Goal: Transaction & Acquisition: Purchase product/service

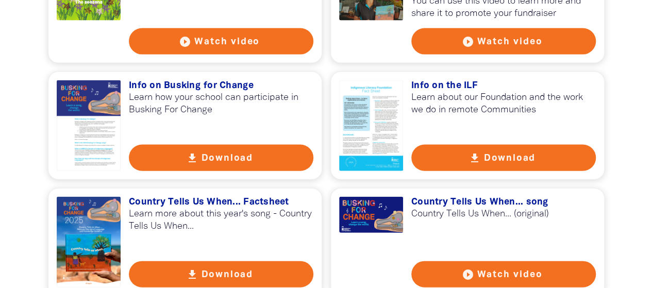
scroll to position [1083, 0]
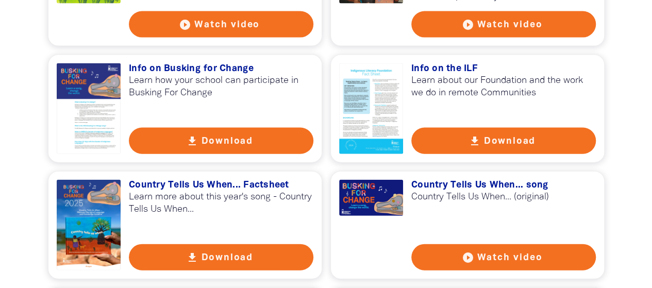
click at [241, 154] on button "get_app Download" at bounding box center [221, 141] width 185 height 26
click at [184, 270] on button "get_app Download" at bounding box center [221, 257] width 185 height 26
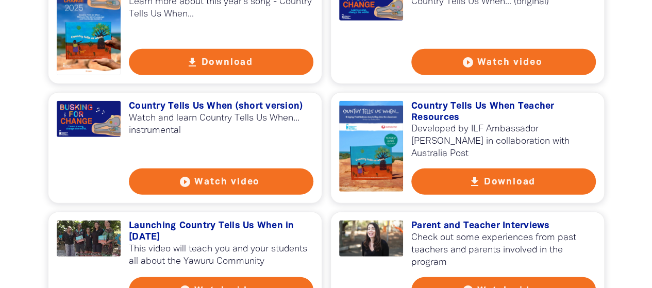
scroll to position [1282, 0]
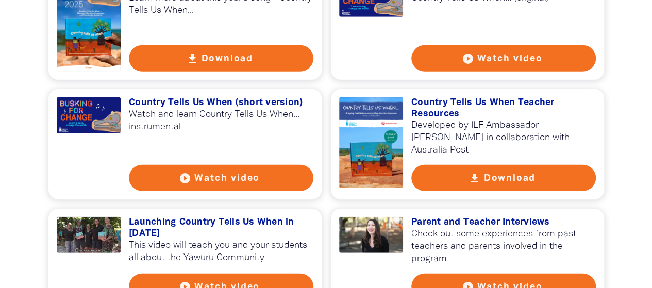
click at [231, 180] on button "play_circle_filled Watch video" at bounding box center [221, 178] width 185 height 26
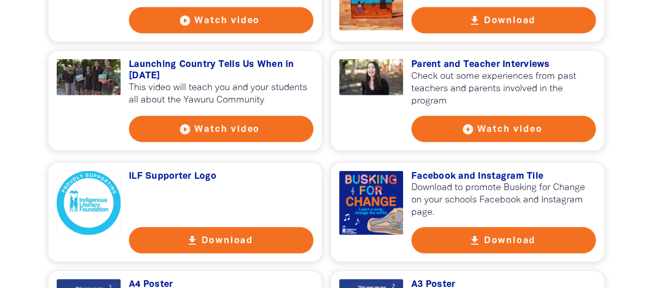
scroll to position [1494, 0]
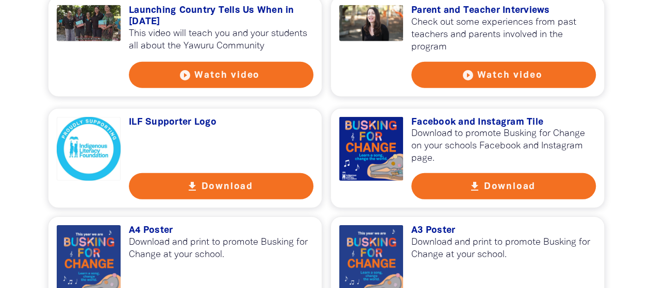
click at [277, 85] on button "play_circle_filled Watch video" at bounding box center [221, 75] width 185 height 26
click at [221, 194] on button "get_app Download" at bounding box center [221, 186] width 185 height 26
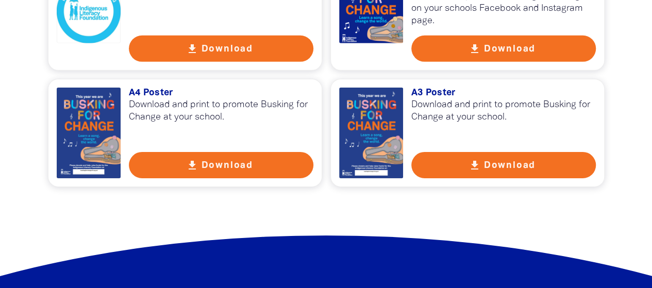
scroll to position [1642, 0]
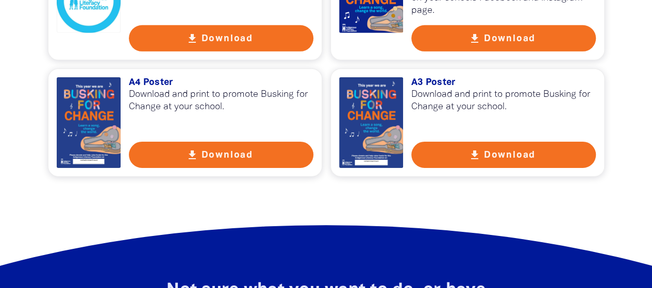
click at [227, 160] on button "get_app Download" at bounding box center [221, 155] width 185 height 26
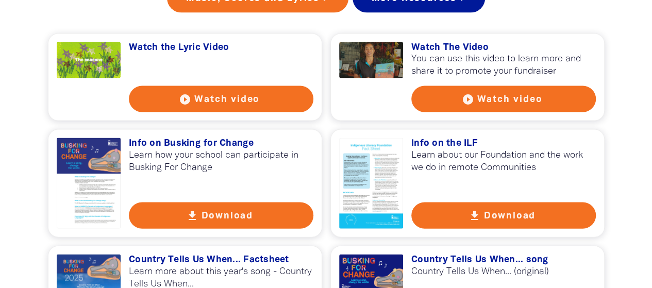
scroll to position [1012, 0]
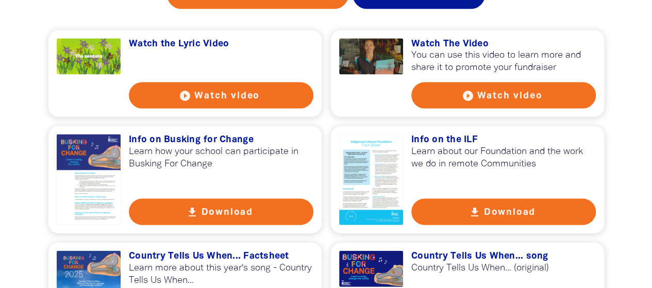
click at [489, 102] on button "play_circle_filled Watch video" at bounding box center [503, 95] width 185 height 26
click at [468, 223] on button "get_app Download" at bounding box center [503, 212] width 185 height 26
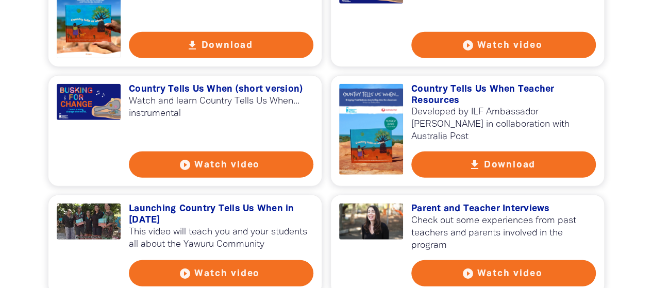
scroll to position [1299, 0]
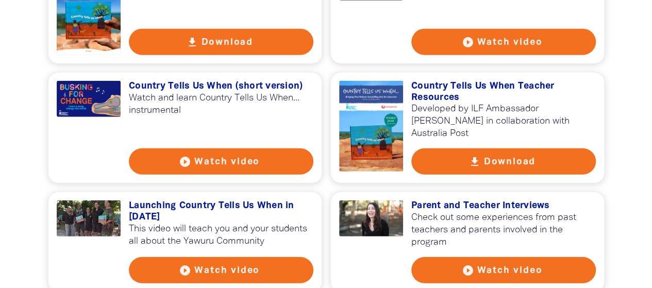
click at [526, 170] on button "get_app Download" at bounding box center [503, 161] width 185 height 26
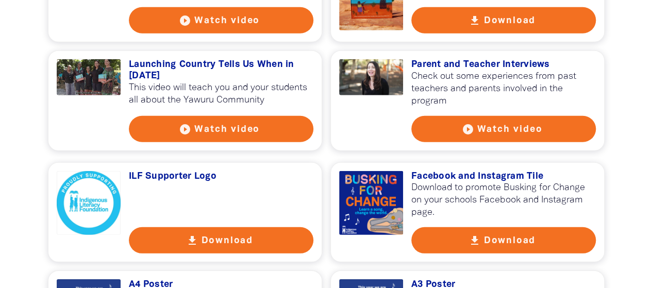
scroll to position [1450, 0]
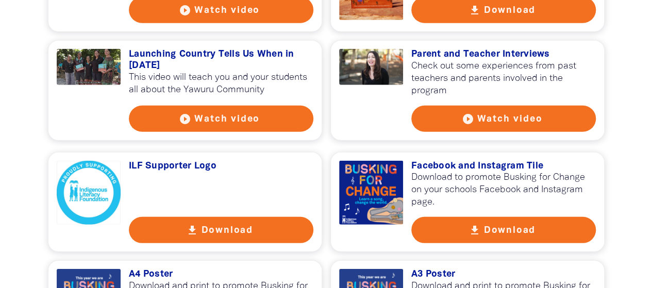
click at [519, 129] on button "play_circle_filled Watch video" at bounding box center [503, 119] width 185 height 26
click at [516, 231] on button "get_app Download" at bounding box center [503, 230] width 185 height 26
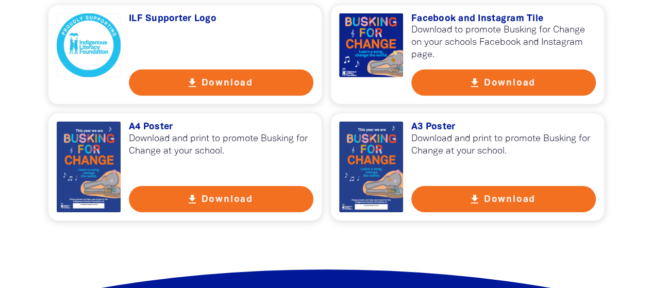
scroll to position [1611, 0]
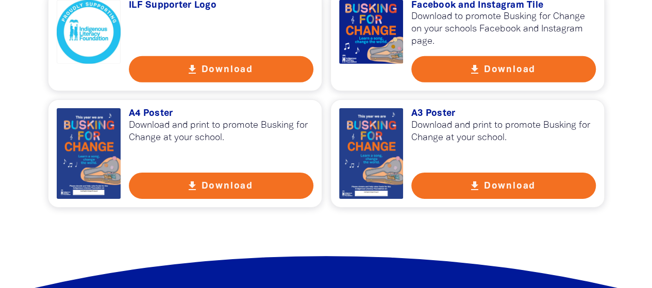
click at [525, 193] on button "get_app Download" at bounding box center [503, 186] width 185 height 26
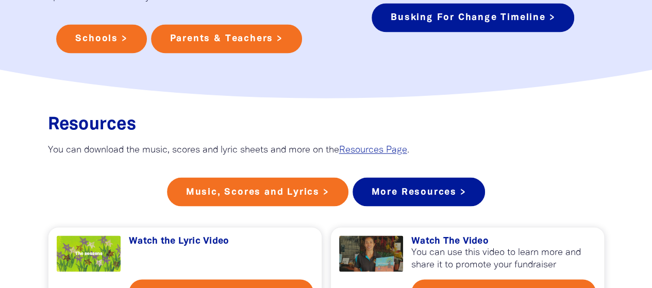
scroll to position [947, 0]
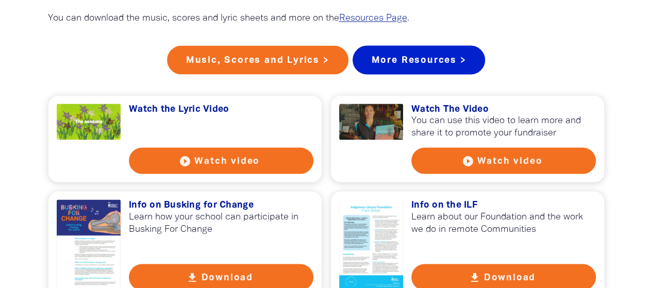
click at [444, 68] on link "More Resources >" at bounding box center [419, 59] width 133 height 29
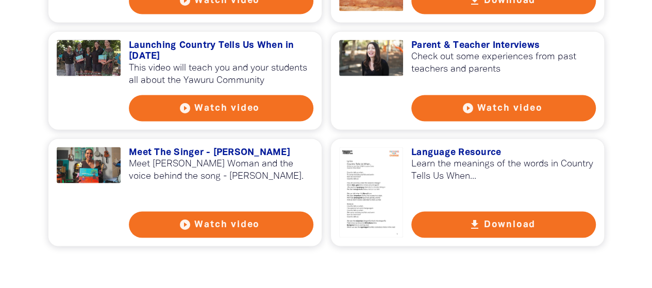
scroll to position [953, 0]
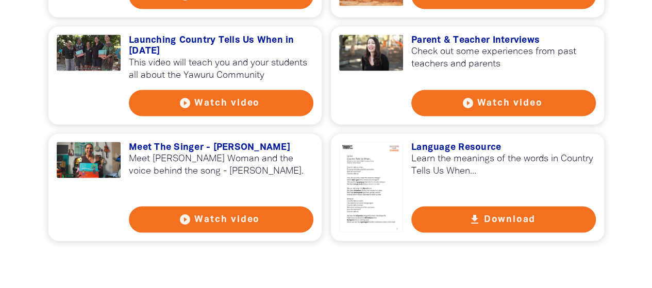
click at [243, 207] on button "play_circle_filled Watch video" at bounding box center [221, 219] width 185 height 26
click at [458, 214] on button "get_app Download" at bounding box center [503, 219] width 185 height 26
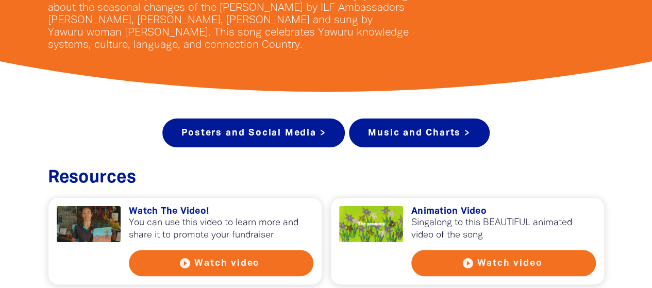
scroll to position [338, 0]
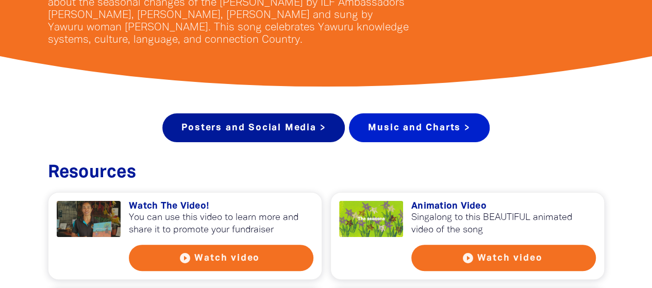
click at [397, 123] on link "Music and Charts >" at bounding box center [419, 127] width 140 height 29
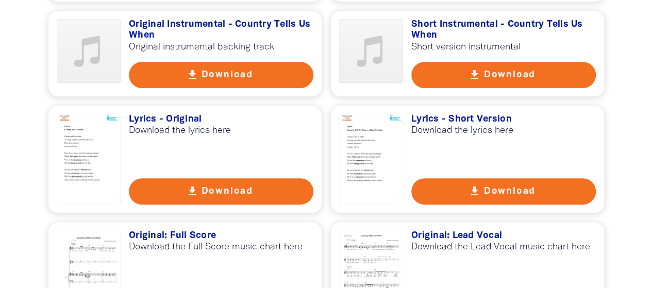
scroll to position [2068, 0]
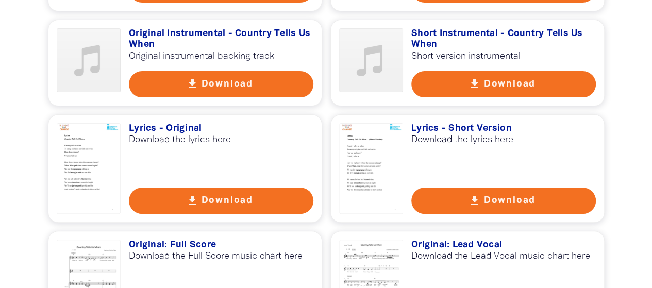
click at [293, 188] on button "get_app Download" at bounding box center [221, 201] width 185 height 26
click at [480, 194] on icon "get_app" at bounding box center [474, 200] width 12 height 12
click at [245, 71] on button "get_app Download" at bounding box center [221, 84] width 185 height 26
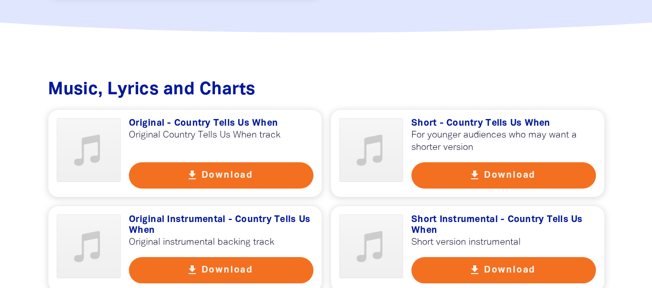
scroll to position [1896, 0]
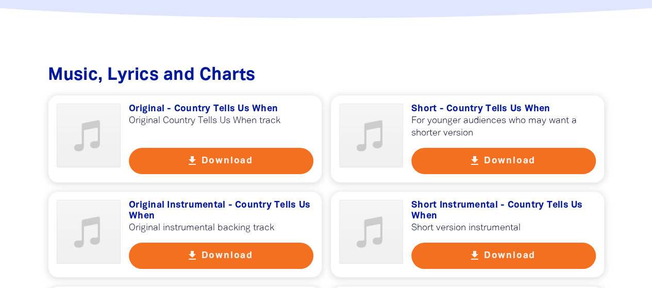
click at [258, 148] on button "get_app Download" at bounding box center [221, 161] width 185 height 26
click at [511, 151] on button "get_app Download" at bounding box center [503, 161] width 185 height 26
click at [447, 244] on button "get_app Download" at bounding box center [503, 256] width 185 height 26
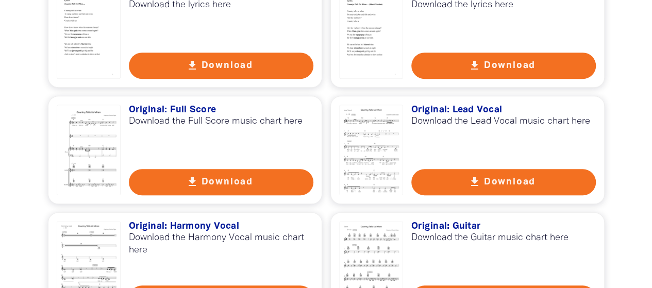
scroll to position [2241, 0]
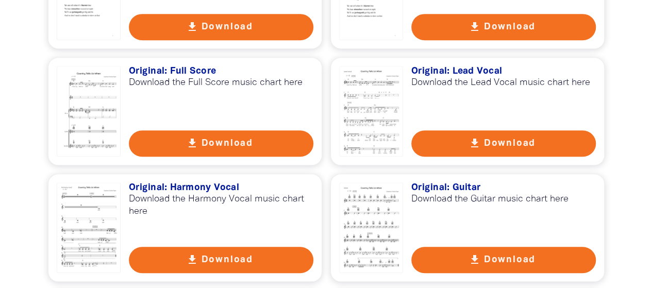
click at [269, 130] on button "get_app Download" at bounding box center [221, 143] width 185 height 26
click at [454, 130] on button "get_app Download" at bounding box center [503, 143] width 185 height 26
click at [222, 247] on button "get_app Download" at bounding box center [221, 260] width 185 height 26
click at [447, 247] on button "get_app Download" at bounding box center [503, 260] width 185 height 26
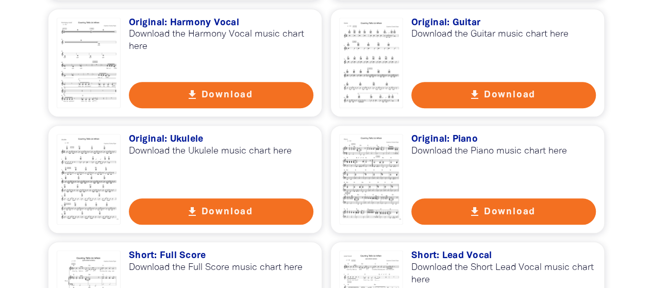
scroll to position [2427, 0]
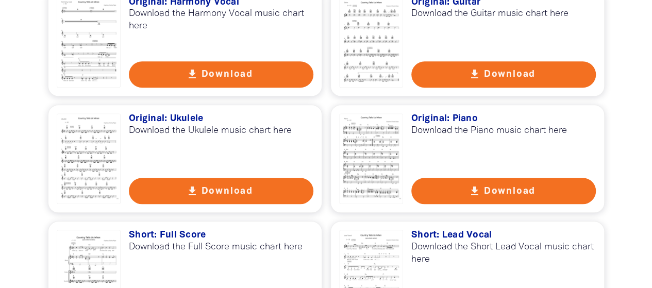
click at [230, 178] on button "get_app Download" at bounding box center [221, 191] width 185 height 26
click at [495, 178] on button "get_app Download" at bounding box center [503, 191] width 185 height 26
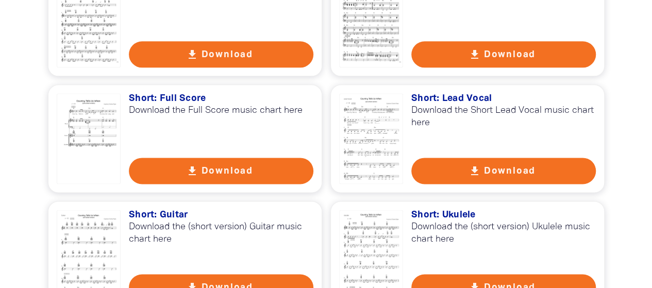
scroll to position [2559, 0]
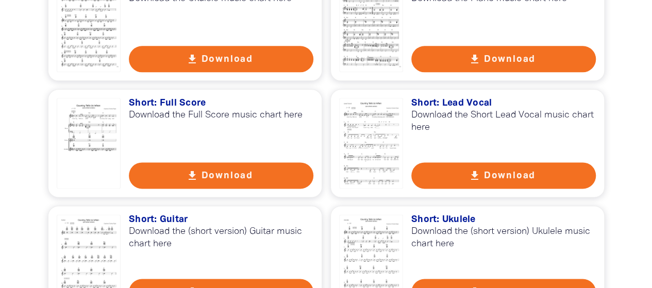
click at [279, 165] on button "get_app Download" at bounding box center [221, 175] width 185 height 26
click at [475, 170] on icon "get_app" at bounding box center [474, 176] width 12 height 12
click at [249, 279] on button "get_app Download" at bounding box center [221, 292] width 185 height 26
click at [442, 279] on button "get_app Download" at bounding box center [503, 292] width 185 height 26
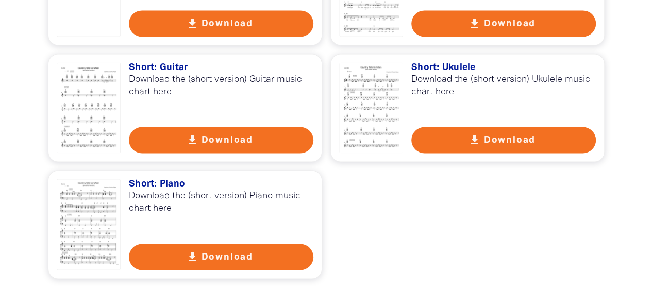
scroll to position [2716, 0]
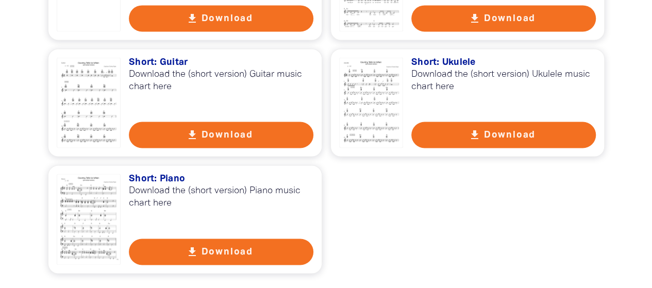
click at [241, 239] on button "get_app Download" at bounding box center [221, 252] width 185 height 26
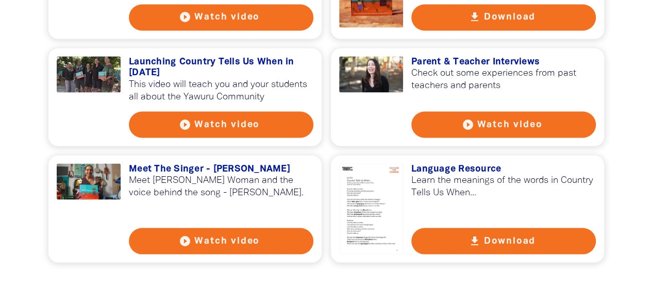
scroll to position [0, 0]
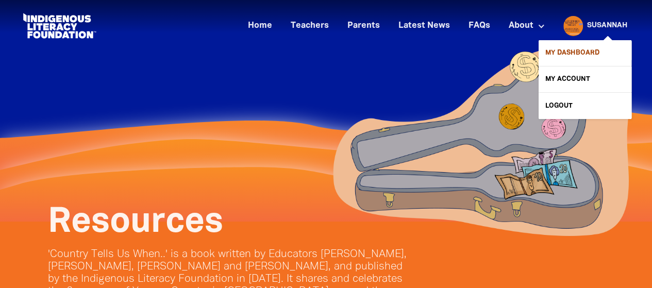
click at [580, 58] on link "My Dashboard" at bounding box center [585, 53] width 93 height 26
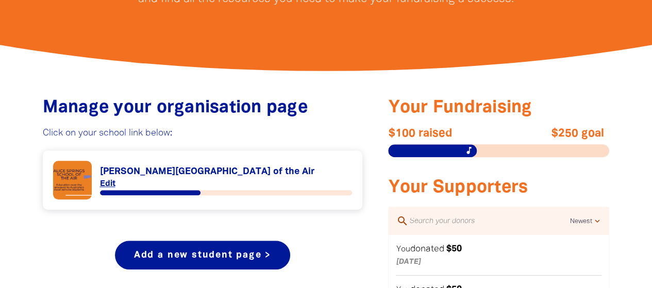
scroll to position [358, 0]
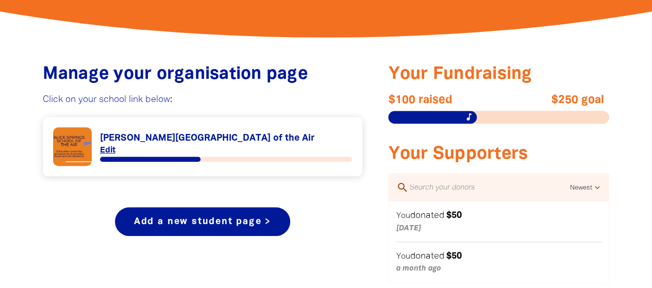
click at [183, 131] on link "Link to [PERSON_NAME][GEOGRAPHIC_DATA] of the Air" at bounding box center [202, 146] width 299 height 39
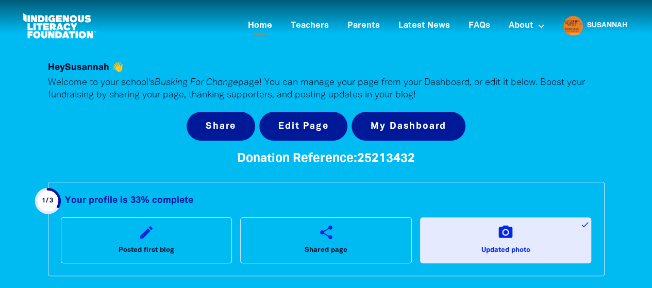
click at [270, 27] on link "Home" at bounding box center [260, 26] width 37 height 17
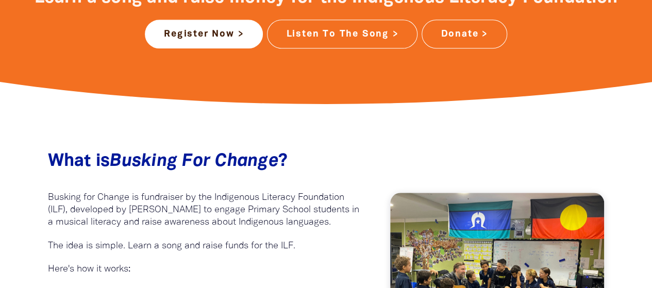
scroll to position [333, 0]
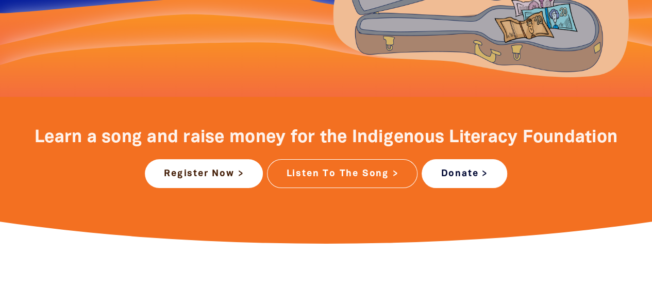
click at [466, 168] on link "Donate >" at bounding box center [464, 173] width 85 height 29
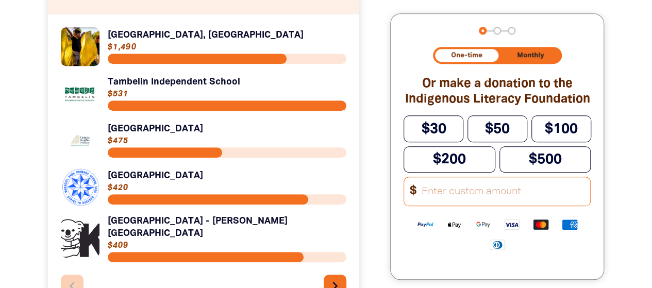
scroll to position [357, 0]
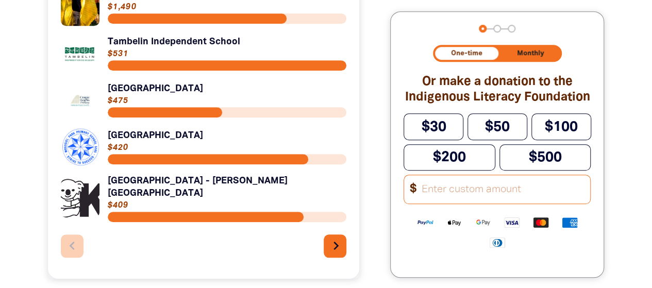
click at [337, 243] on icon "chevron_right" at bounding box center [336, 246] width 16 height 16
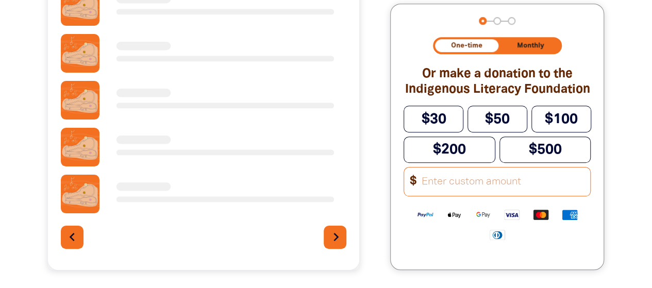
scroll to position [342, 0]
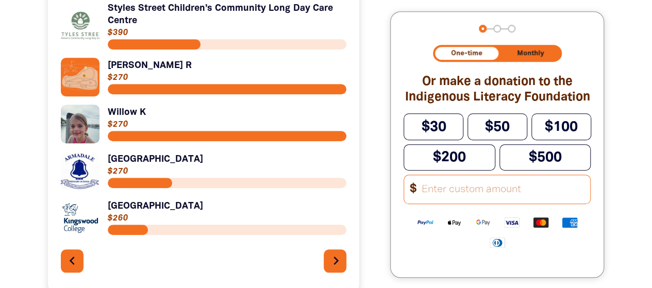
click at [337, 243] on div "Link to [GEOGRAPHIC_DATA] Children’s Community Long Day Care Centre [GEOGRAPHIC…" at bounding box center [204, 141] width 286 height 279
click at [332, 265] on icon "chevron_right" at bounding box center [336, 261] width 16 height 16
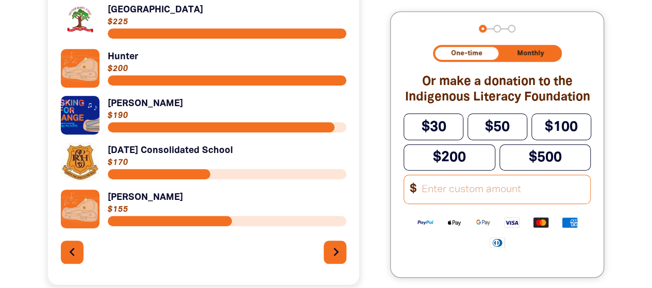
click at [332, 264] on button "chevron_right" at bounding box center [335, 252] width 23 height 23
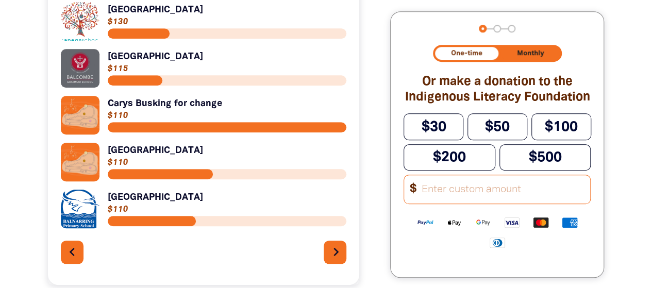
click at [332, 264] on button "chevron_right" at bounding box center [335, 252] width 23 height 23
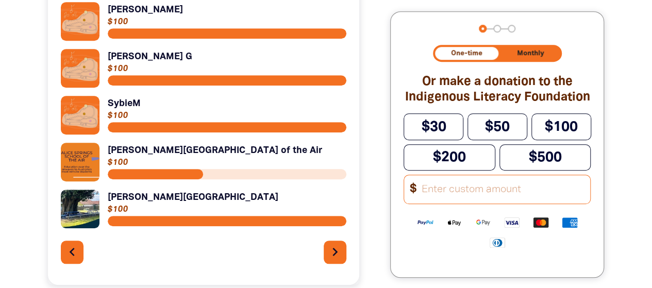
click at [179, 149] on link "Link to [PERSON_NAME][GEOGRAPHIC_DATA] of the Air" at bounding box center [204, 162] width 286 height 39
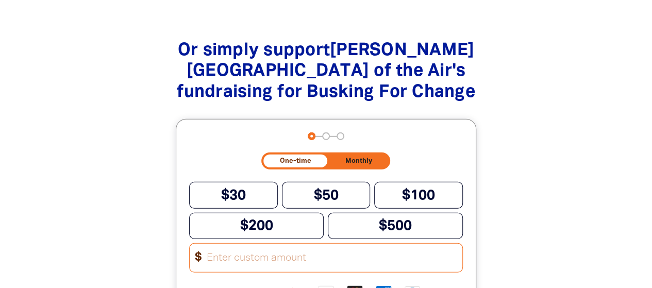
scroll to position [1377, 0]
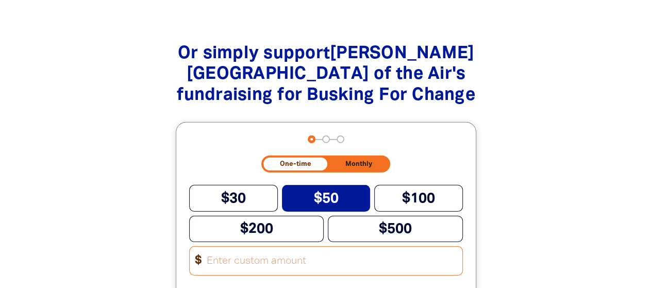
click at [354, 185] on button "$50" at bounding box center [326, 198] width 89 height 26
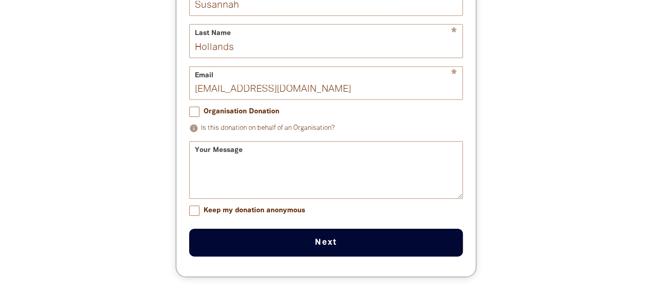
scroll to position [1628, 0]
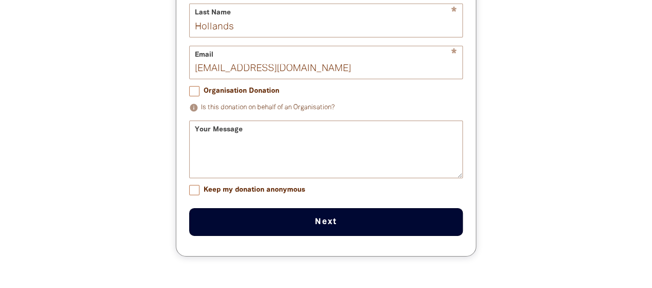
click at [197, 185] on input "Keep my donation anonymous" at bounding box center [194, 190] width 10 height 10
checkbox input "true"
click at [271, 208] on button "Next chevron_right" at bounding box center [326, 222] width 274 height 28
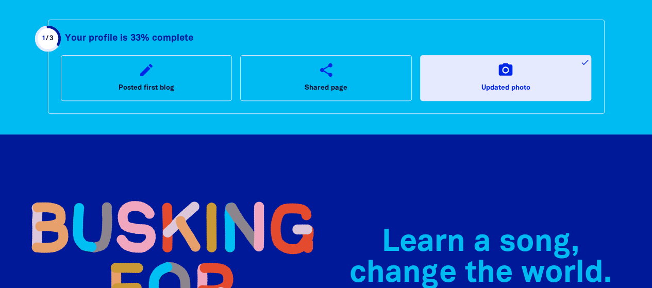
scroll to position [0, 0]
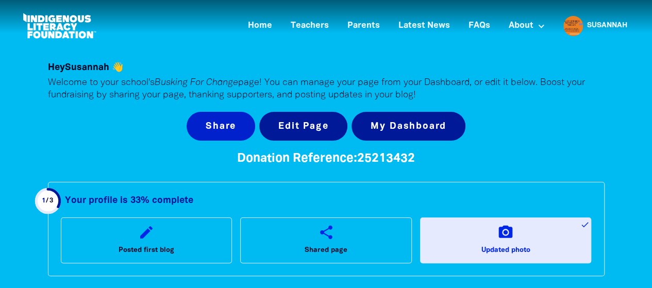
click at [232, 123] on button "Share" at bounding box center [221, 126] width 69 height 29
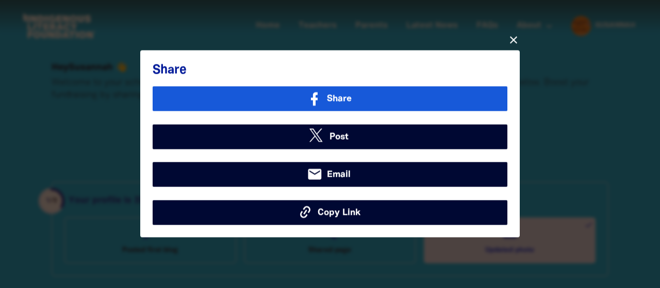
click at [325, 102] on link "Share" at bounding box center [330, 99] width 355 height 25
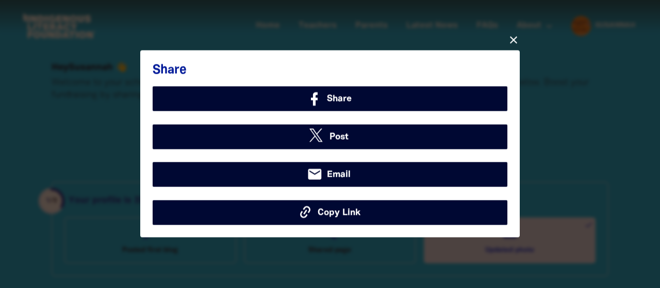
click at [514, 40] on icon "close" at bounding box center [513, 40] width 12 height 12
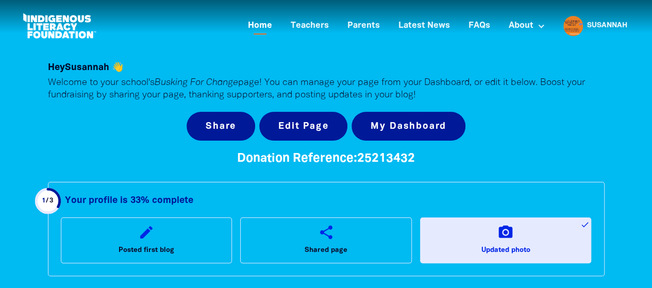
click at [256, 22] on link "Home" at bounding box center [260, 26] width 37 height 17
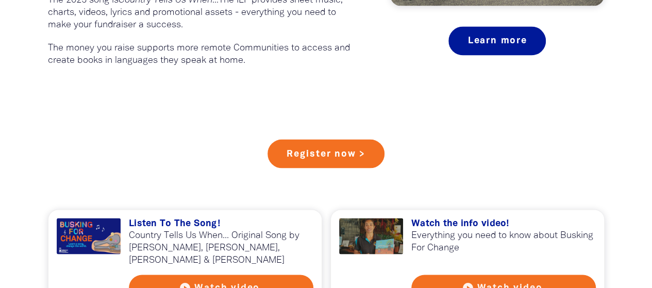
scroll to position [861, 0]
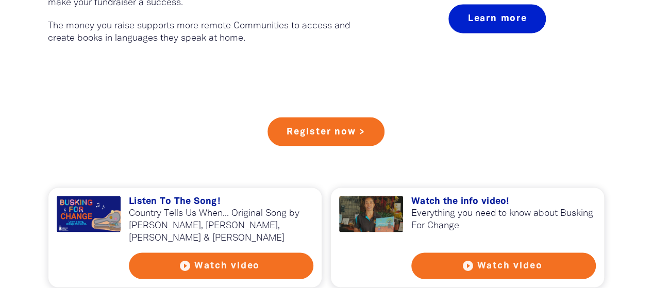
click at [501, 22] on link "Learn more" at bounding box center [496, 18] width 97 height 29
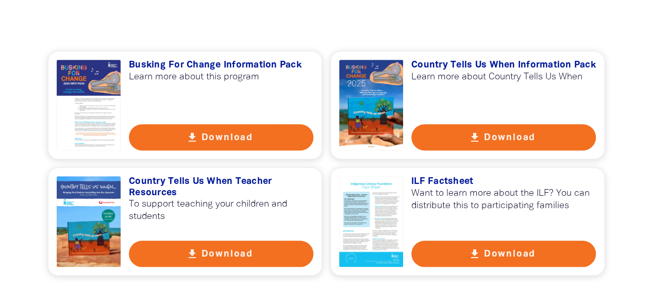
scroll to position [340, 0]
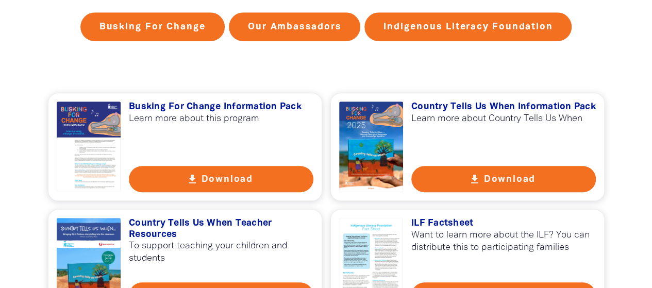
click at [496, 170] on button "get_app Download" at bounding box center [503, 179] width 185 height 26
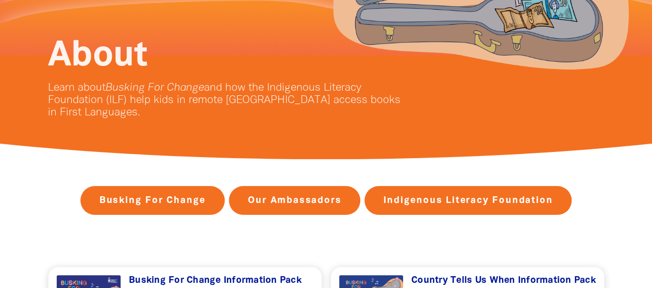
scroll to position [0, 0]
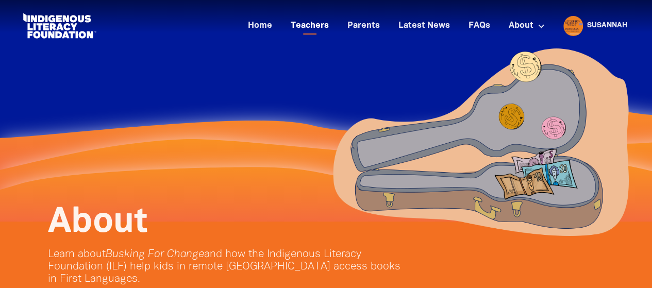
click at [313, 22] on link "Teachers" at bounding box center [309, 26] width 51 height 17
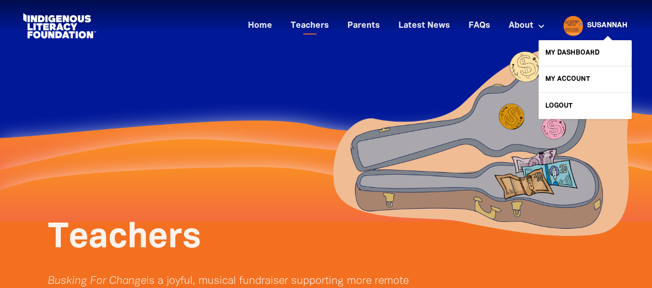
click at [595, 28] on link "Susannah" at bounding box center [607, 25] width 40 height 7
click at [586, 20] on div "Susannah" at bounding box center [607, 25] width 48 height 15
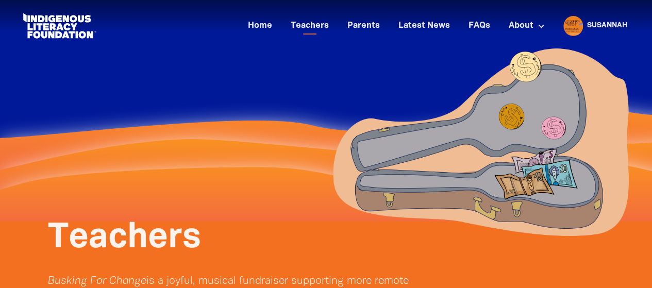
click at [353, 212] on img at bounding box center [480, 142] width 309 height 202
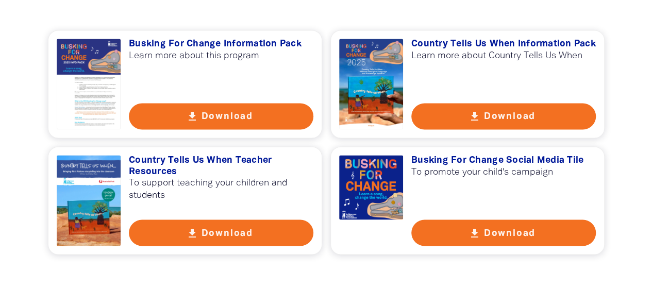
scroll to position [778, 0]
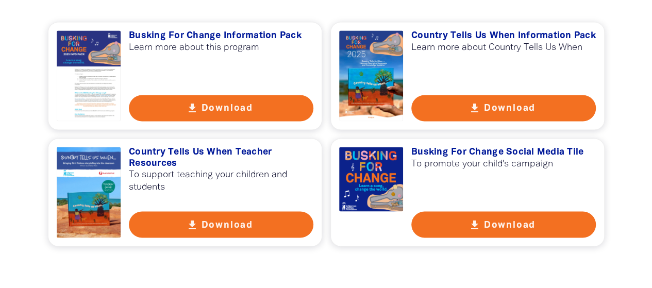
click at [190, 107] on icon "get_app" at bounding box center [192, 108] width 12 height 12
